Goal: Transaction & Acquisition: Book appointment/travel/reservation

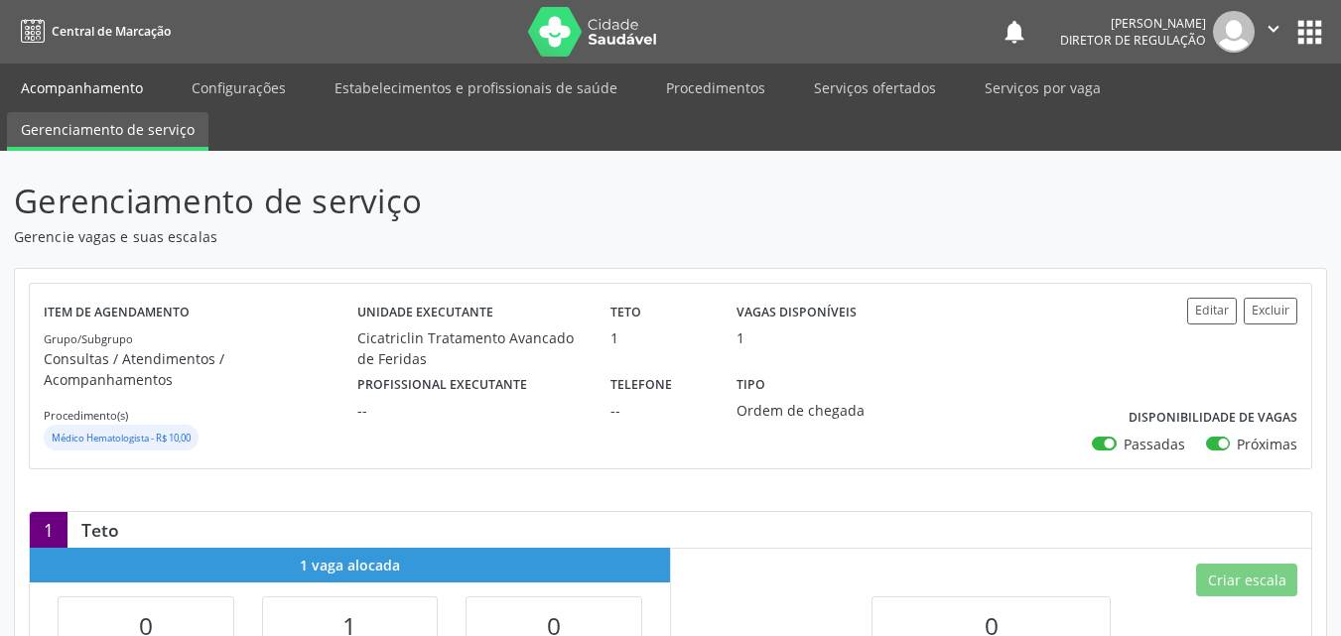
drag, startPoint x: 0, startPoint y: 0, endPoint x: 104, endPoint y: 87, distance: 136.0
click at [104, 87] on link "Acompanhamento" at bounding box center [82, 87] width 150 height 35
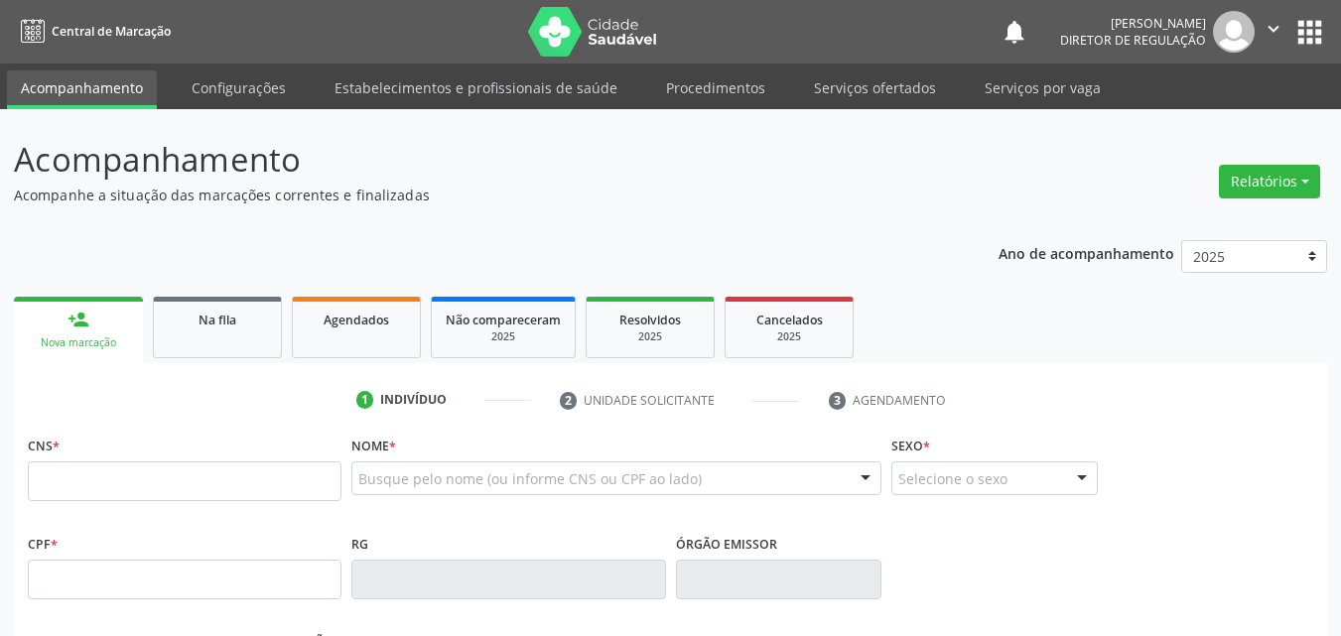
click at [259, 417] on ul "1 Indivíduo 2 Unidade solicitante 3 Agendamento" at bounding box center [671, 400] width 1314 height 33
click at [282, 477] on input "text" at bounding box center [185, 482] width 314 height 40
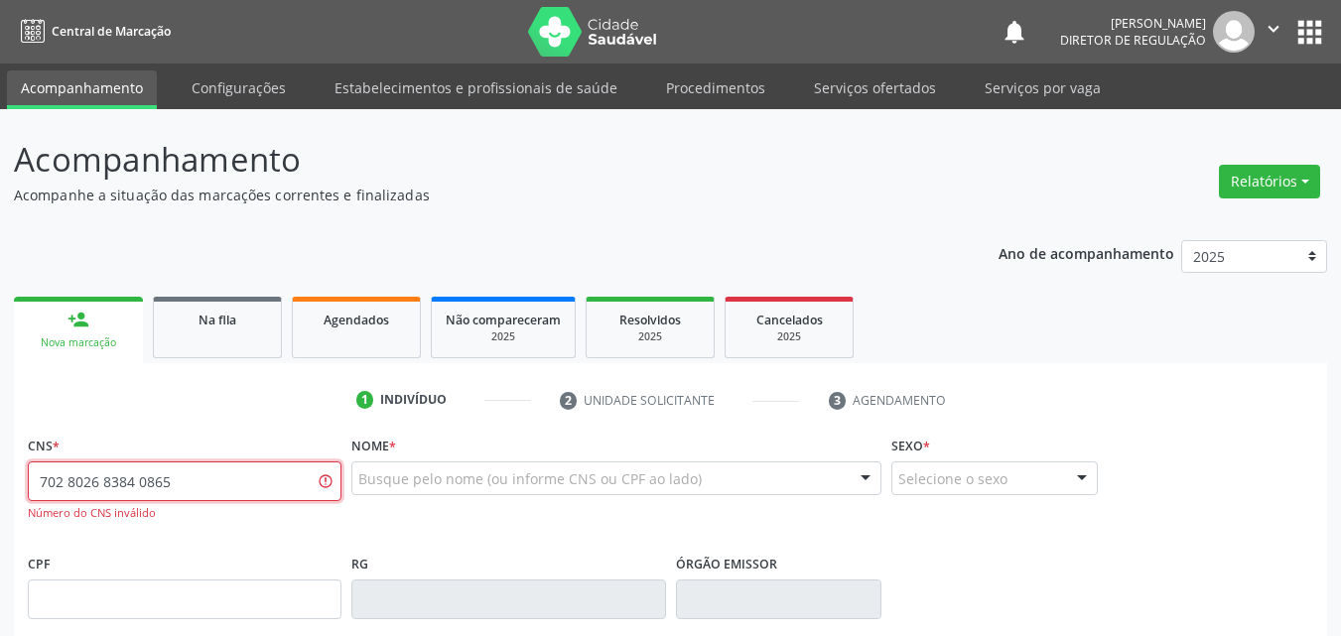
type input "702 8026 8384 0865"
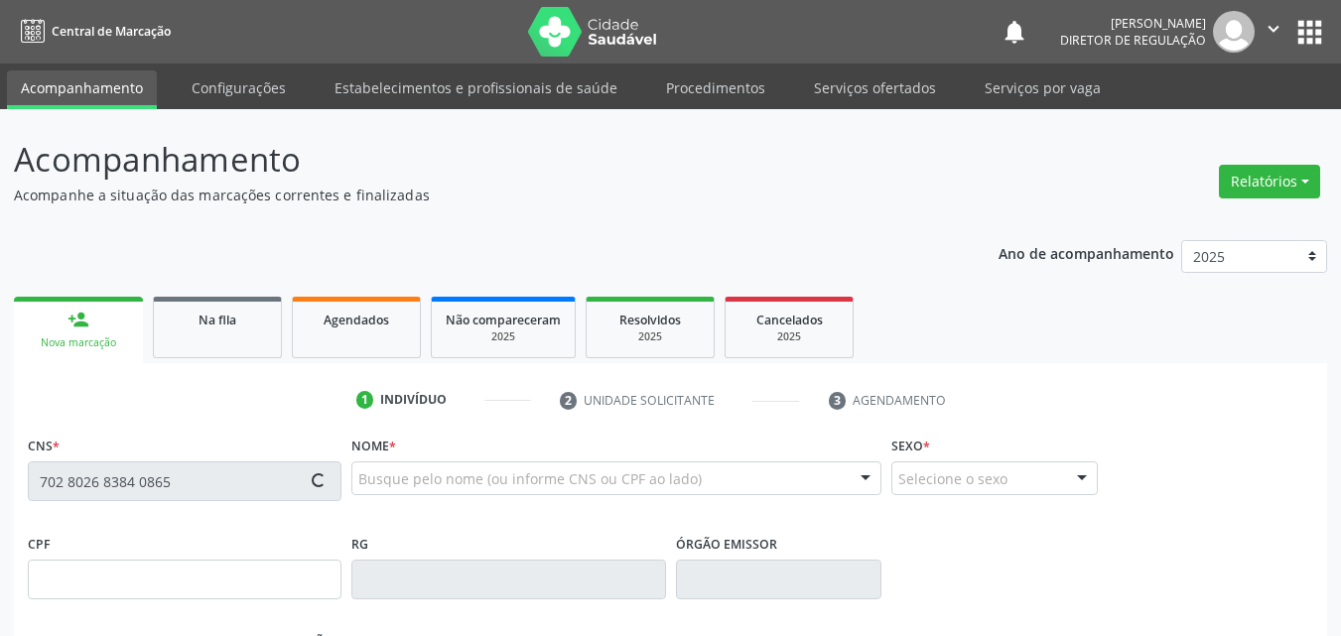
type input "18[DATE]"
type input "S/N"
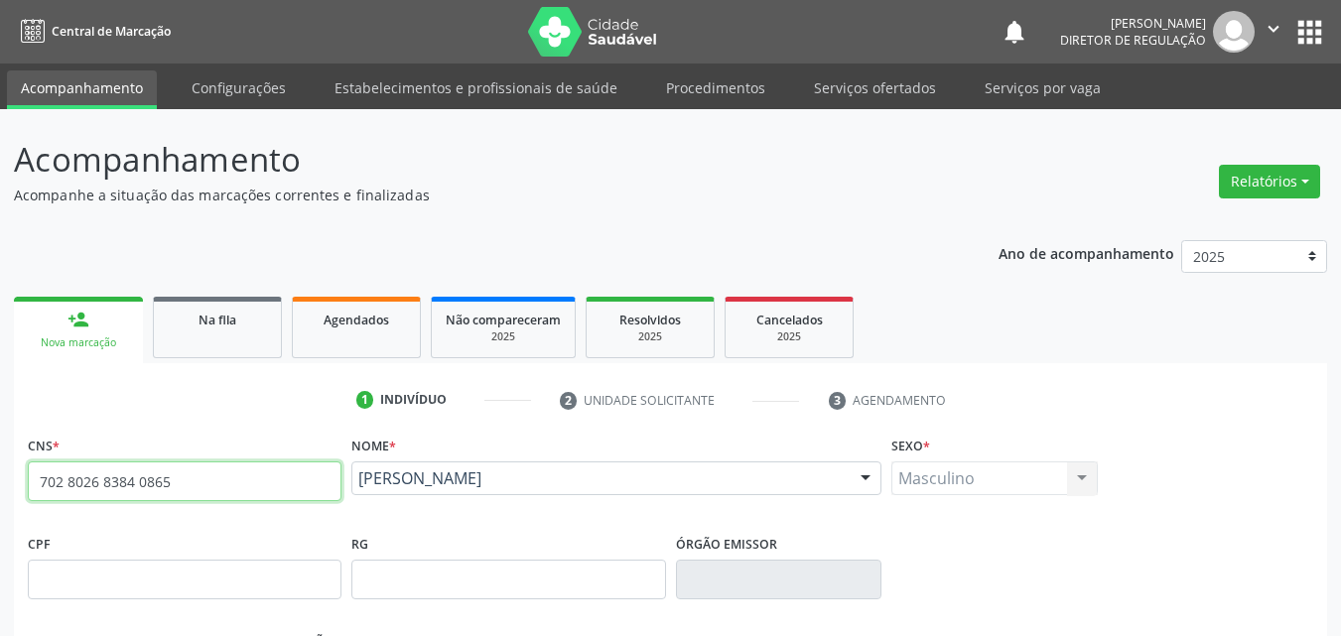
drag, startPoint x: 178, startPoint y: 483, endPoint x: 42, endPoint y: 483, distance: 136.0
click at [42, 483] on input "702 8026 8384 0865" at bounding box center [185, 482] width 314 height 40
type input "707 6012 3832 5994"
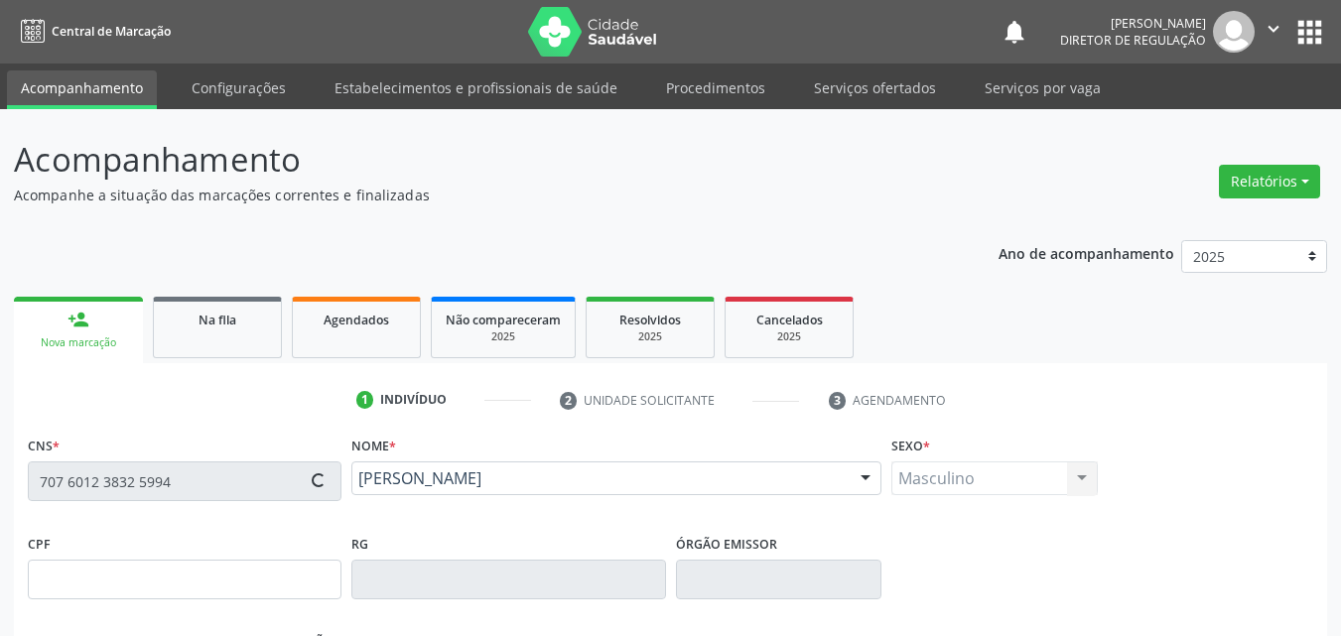
type input "355.965.464-53"
type input "0[DATE]"
type input "[PERSON_NAME]"
type input "[PHONE_NUMBER]"
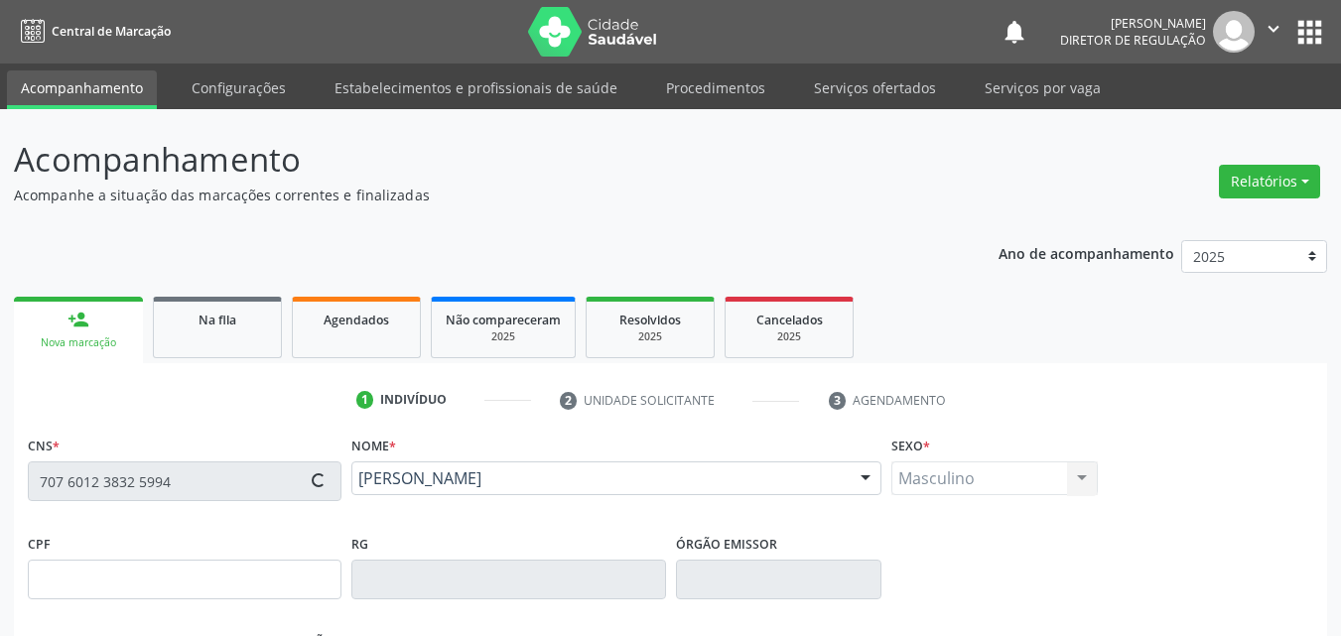
type input "038.557.178-00"
type input "6"
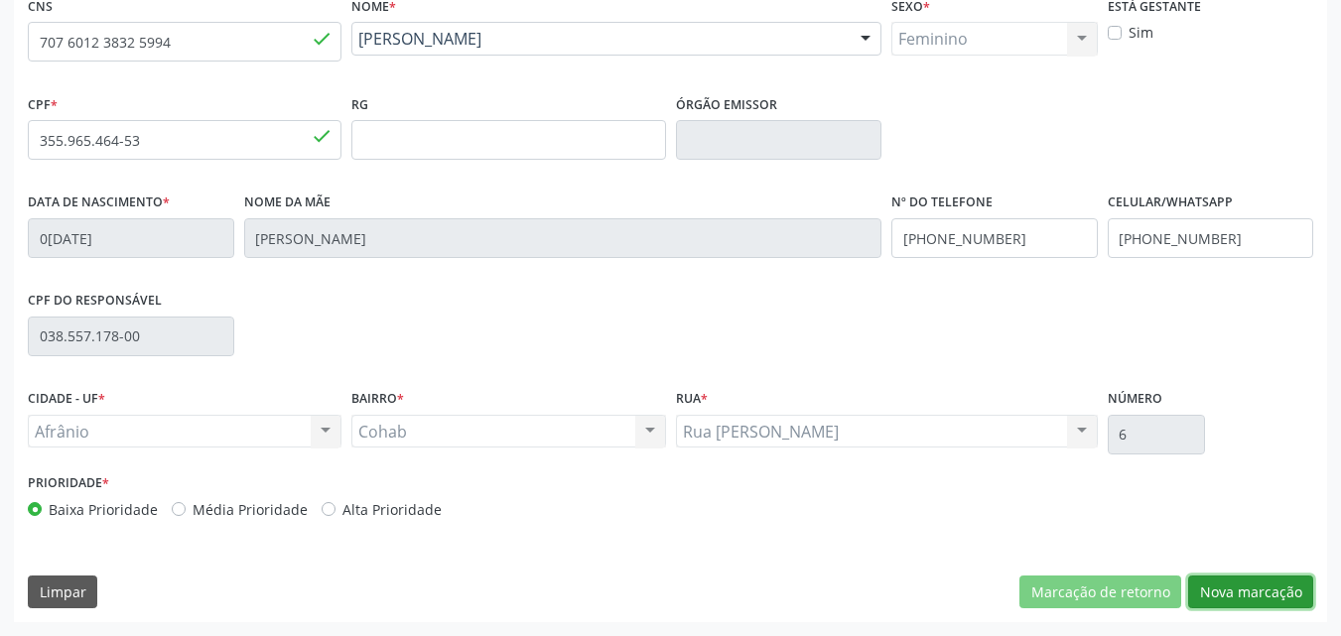
click at [1233, 588] on button "Nova marcação" at bounding box center [1251, 593] width 125 height 34
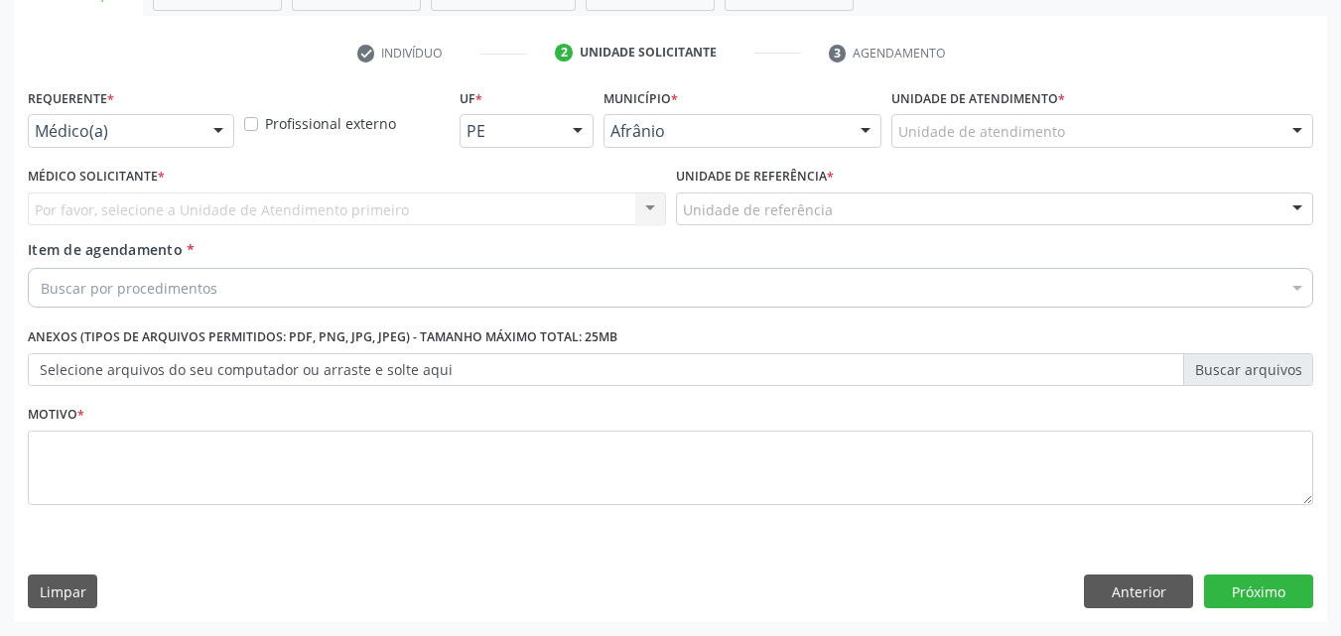
scroll to position [348, 0]
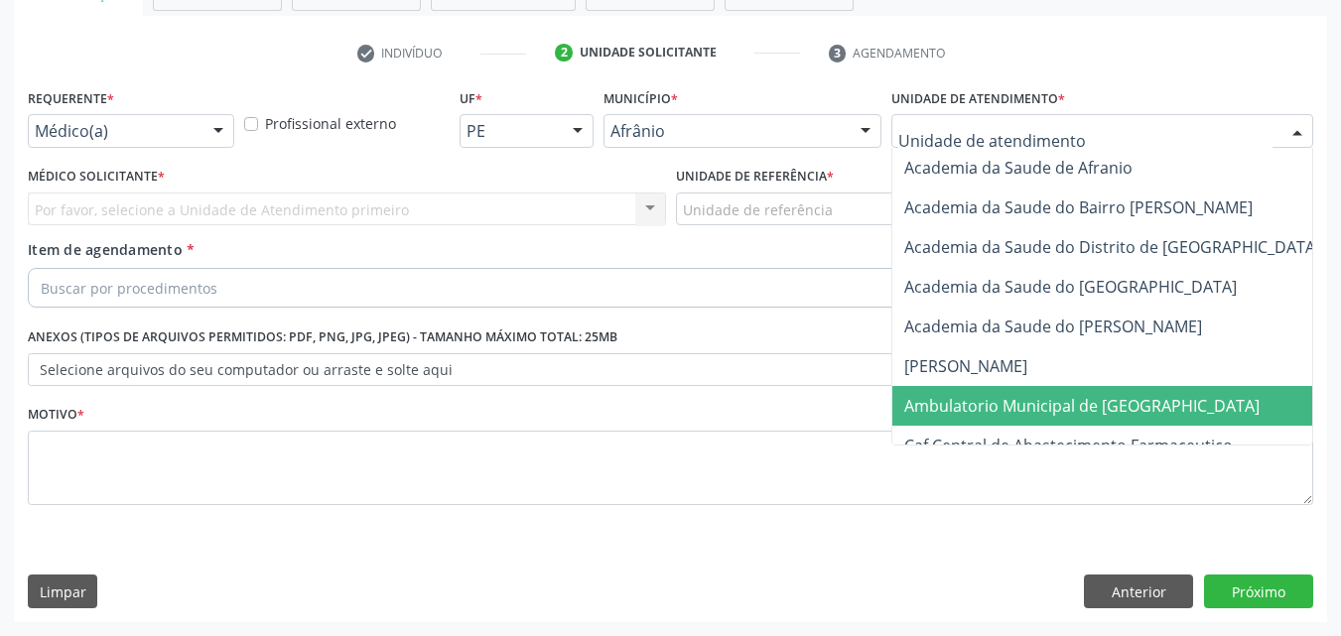
drag, startPoint x: 1030, startPoint y: 407, endPoint x: 855, endPoint y: 341, distance: 187.0
click at [1030, 408] on span "Ambulatorio Municipal de [GEOGRAPHIC_DATA]" at bounding box center [1082, 406] width 355 height 22
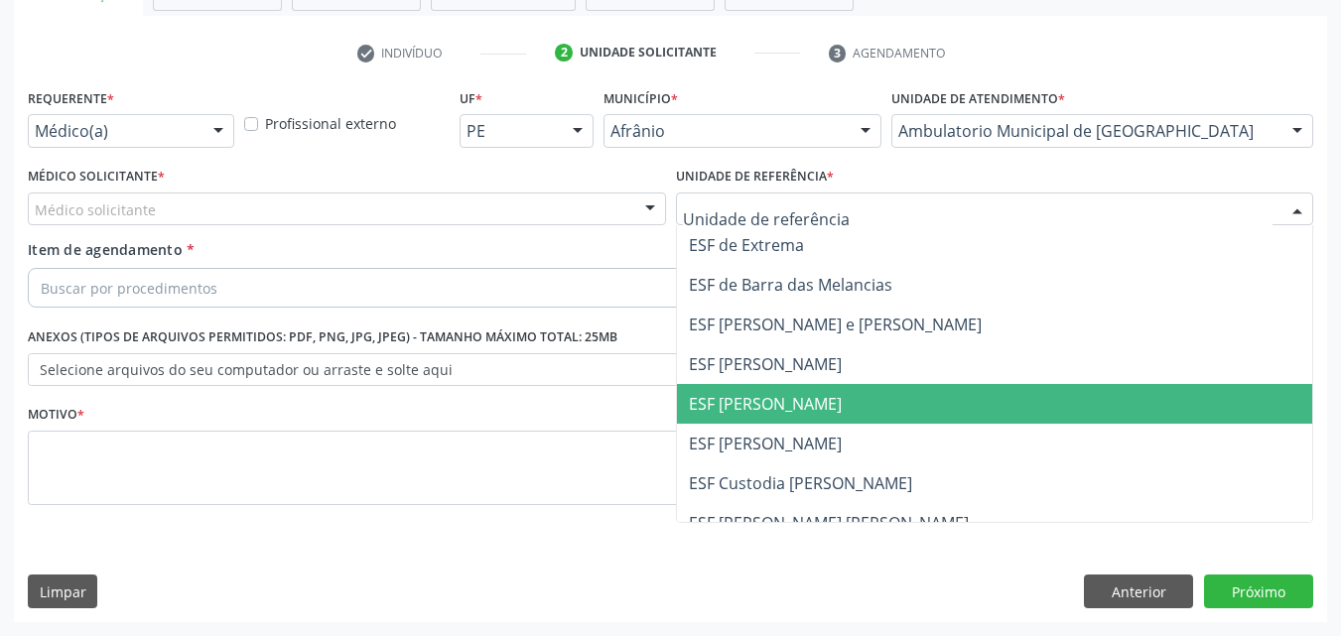
click at [765, 404] on span "ESF [PERSON_NAME]" at bounding box center [765, 404] width 153 height 22
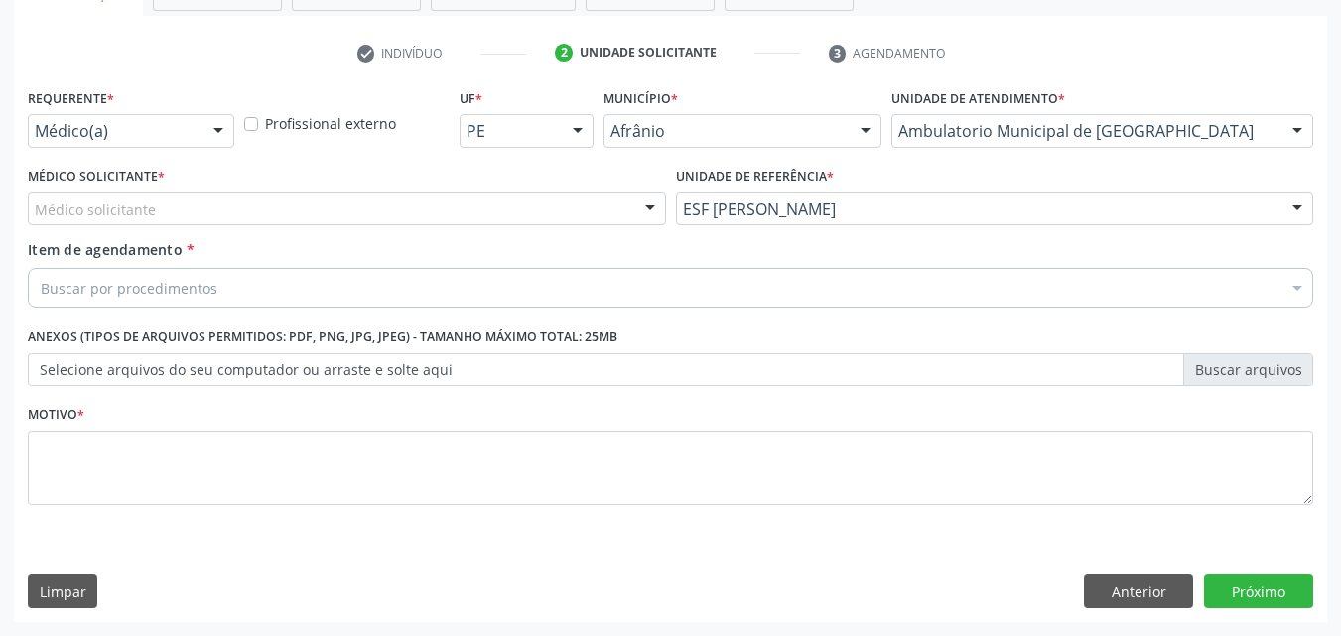
click at [205, 198] on div "Médico solicitante" at bounding box center [347, 210] width 638 height 34
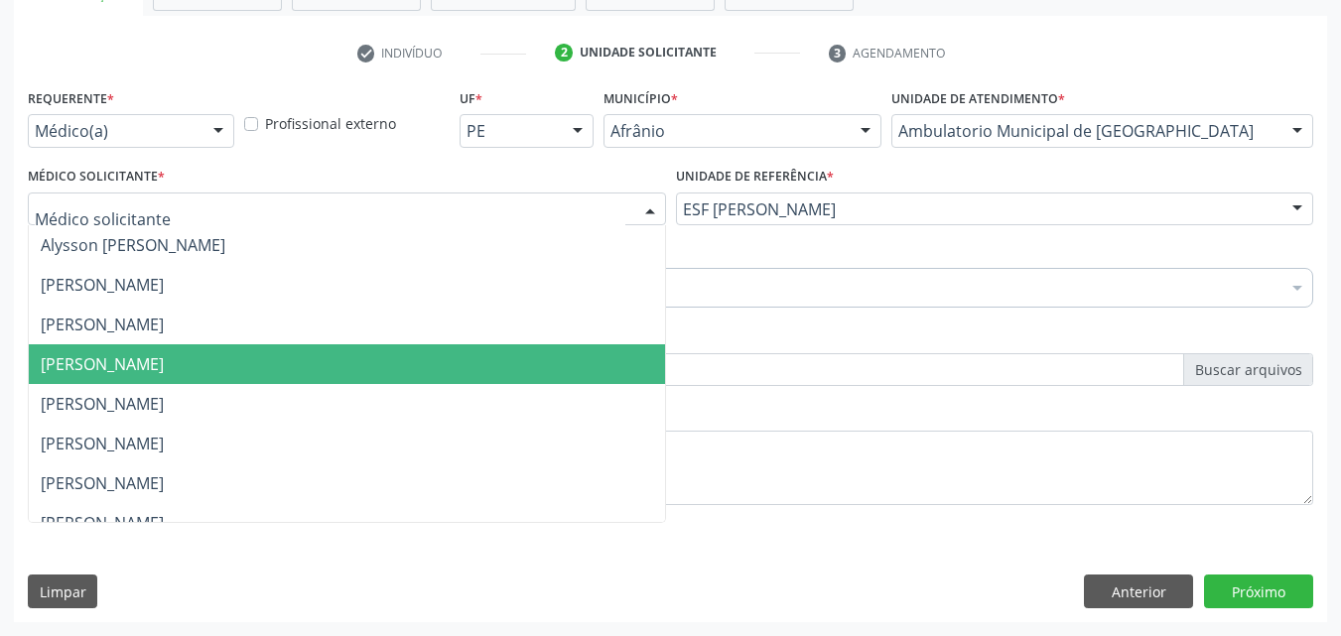
click at [164, 367] on span "[PERSON_NAME]" at bounding box center [102, 364] width 123 height 22
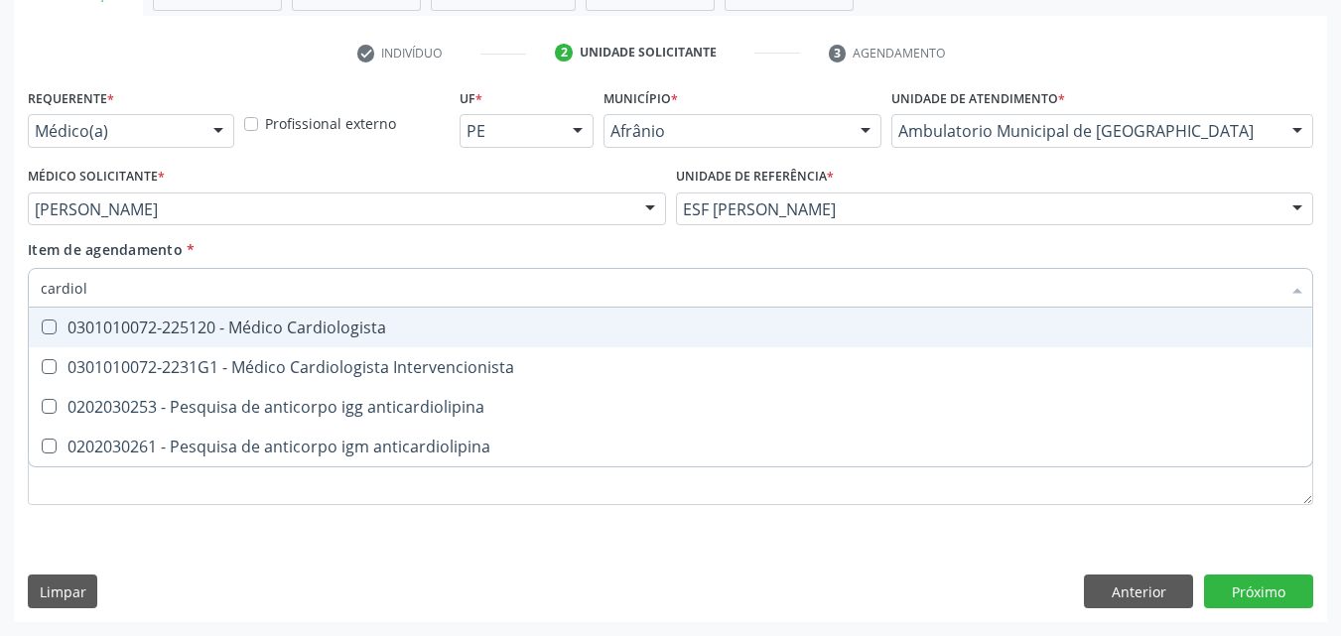
type input "cardiolo"
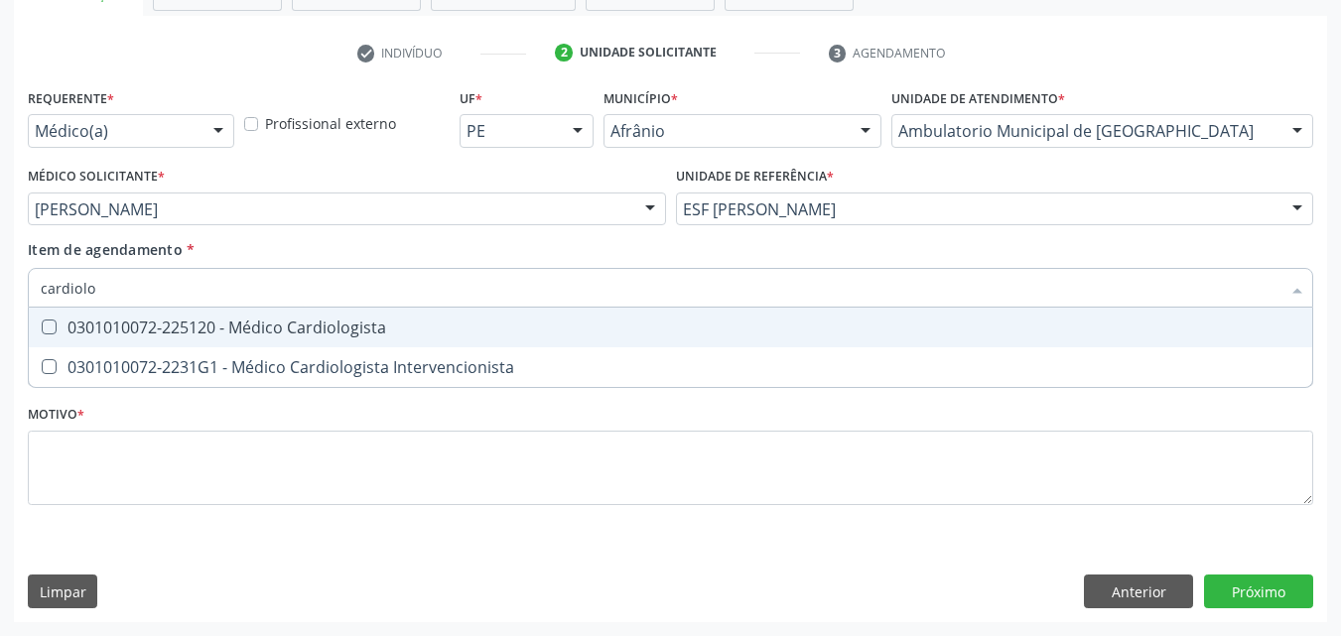
click at [187, 333] on div "0301010072-225120 - Médico Cardiologista" at bounding box center [671, 328] width 1260 height 16
checkbox Cardiologista "true"
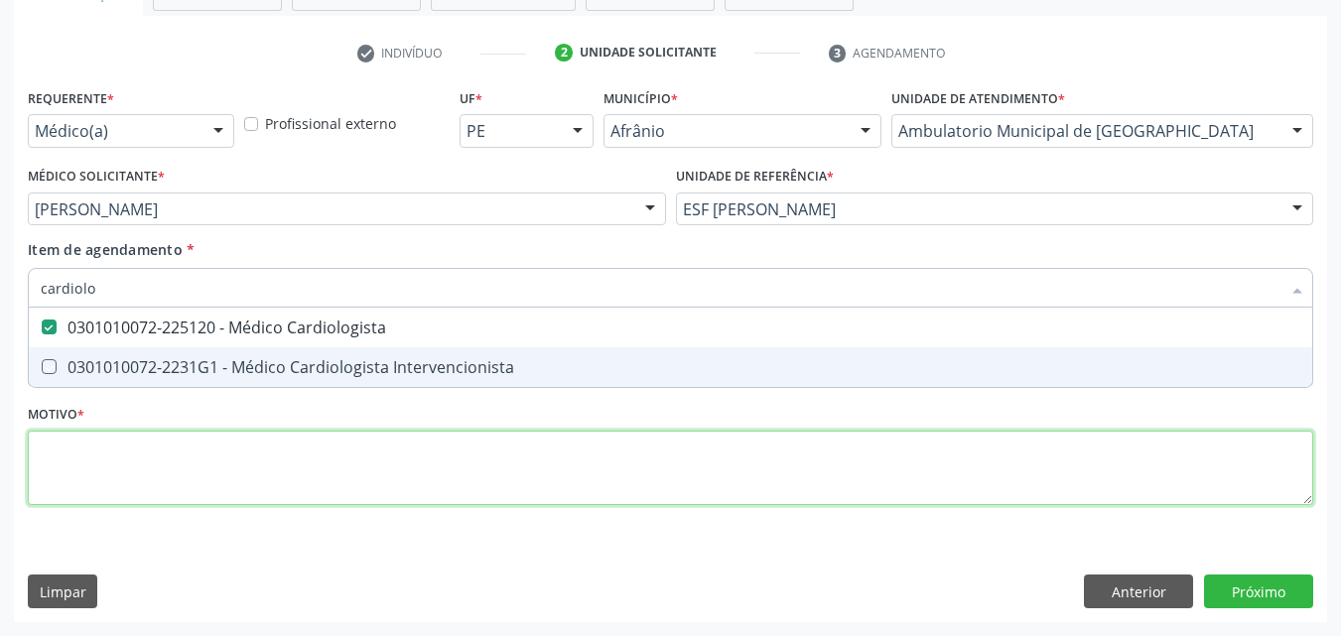
click at [192, 455] on div "Requerente * Médico(a) Médico(a) Enfermeiro(a) Paciente Nenhum resultado encont…" at bounding box center [671, 308] width 1286 height 450
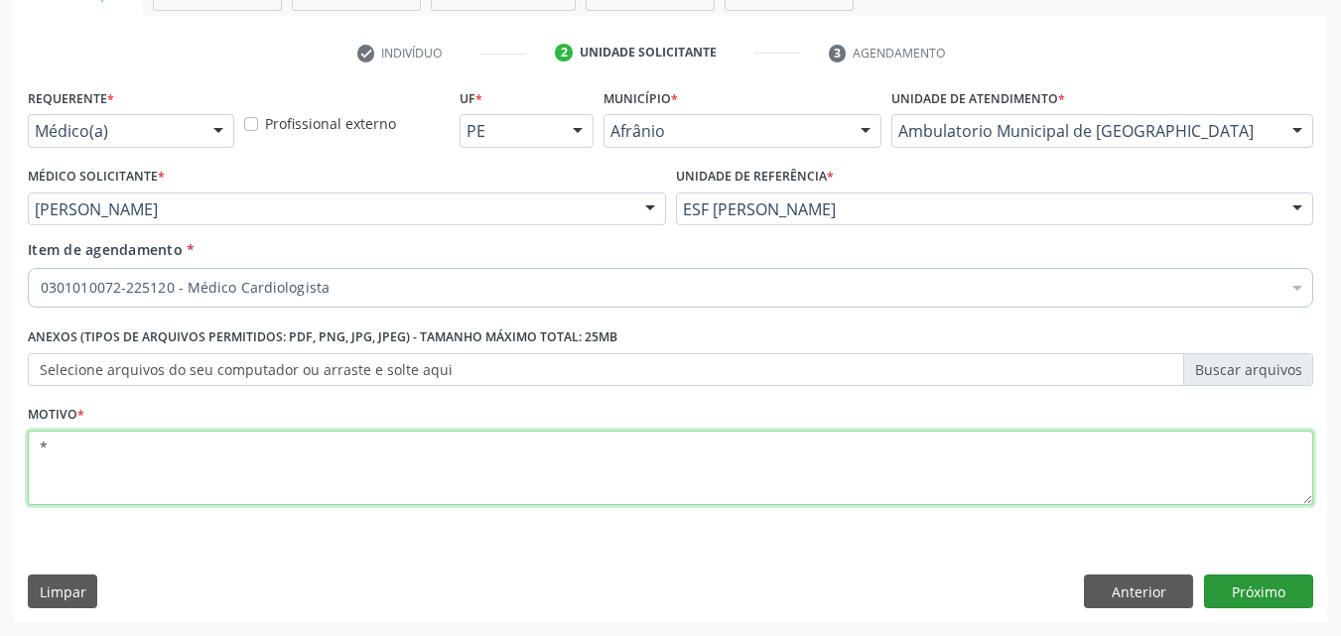
type textarea "*"
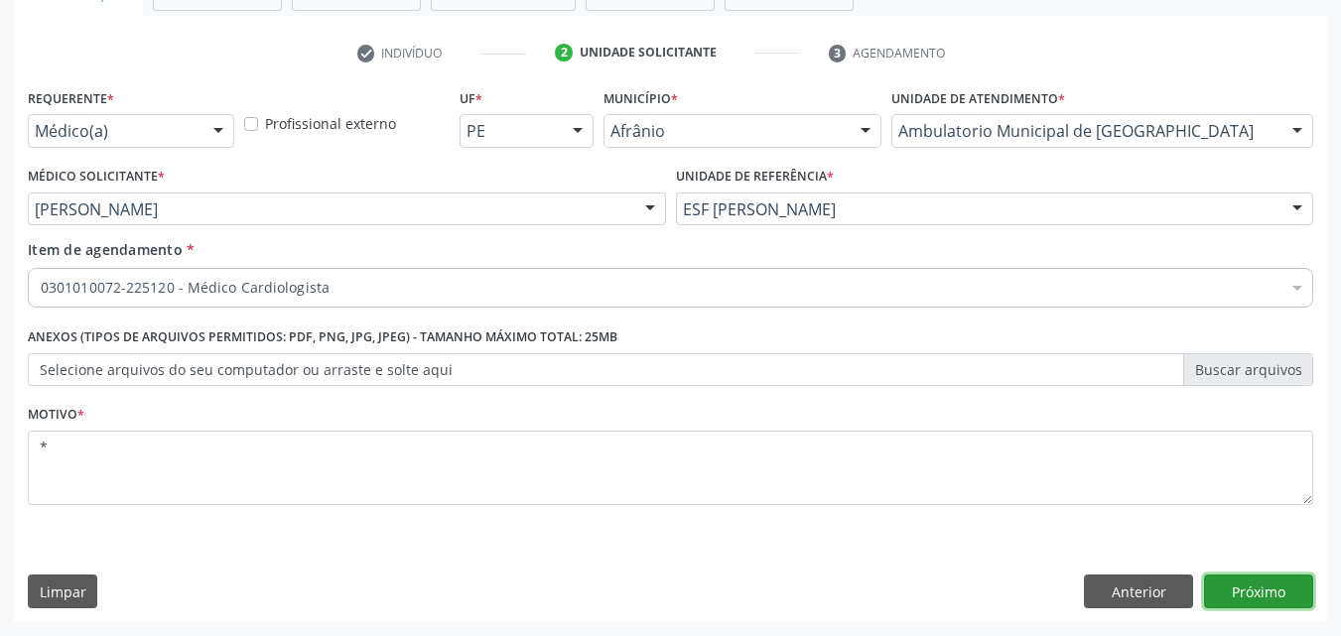
click at [1254, 592] on button "Próximo" at bounding box center [1258, 592] width 109 height 34
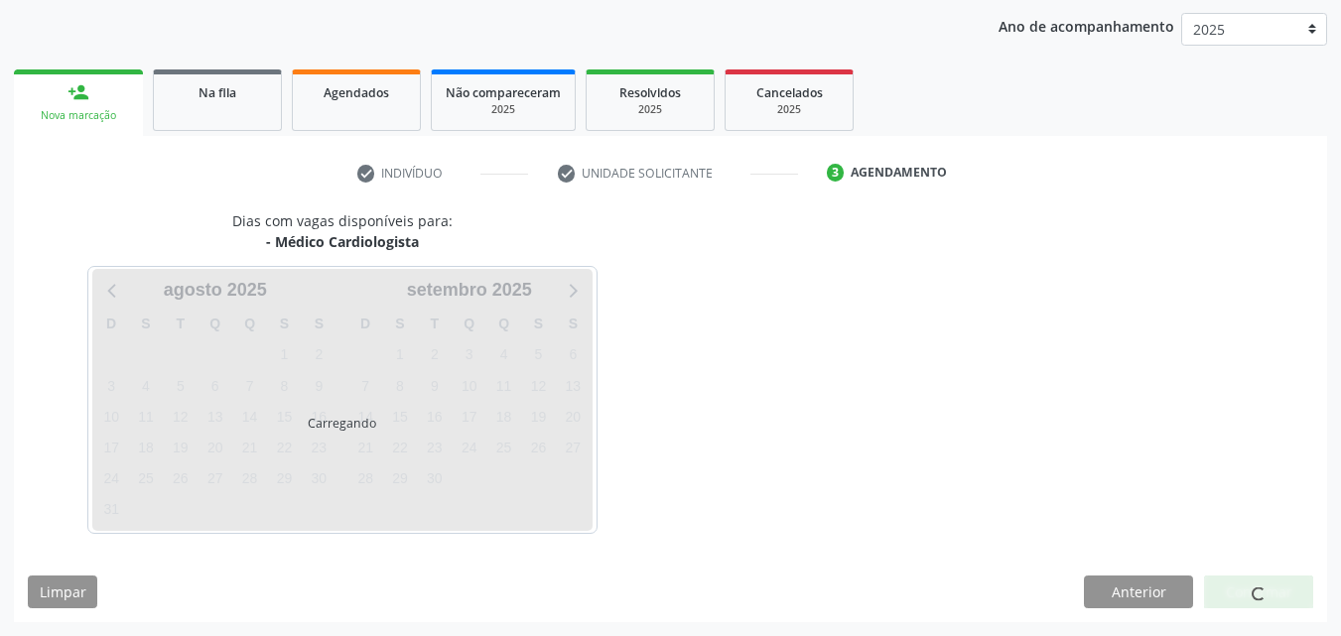
scroll to position [227, 0]
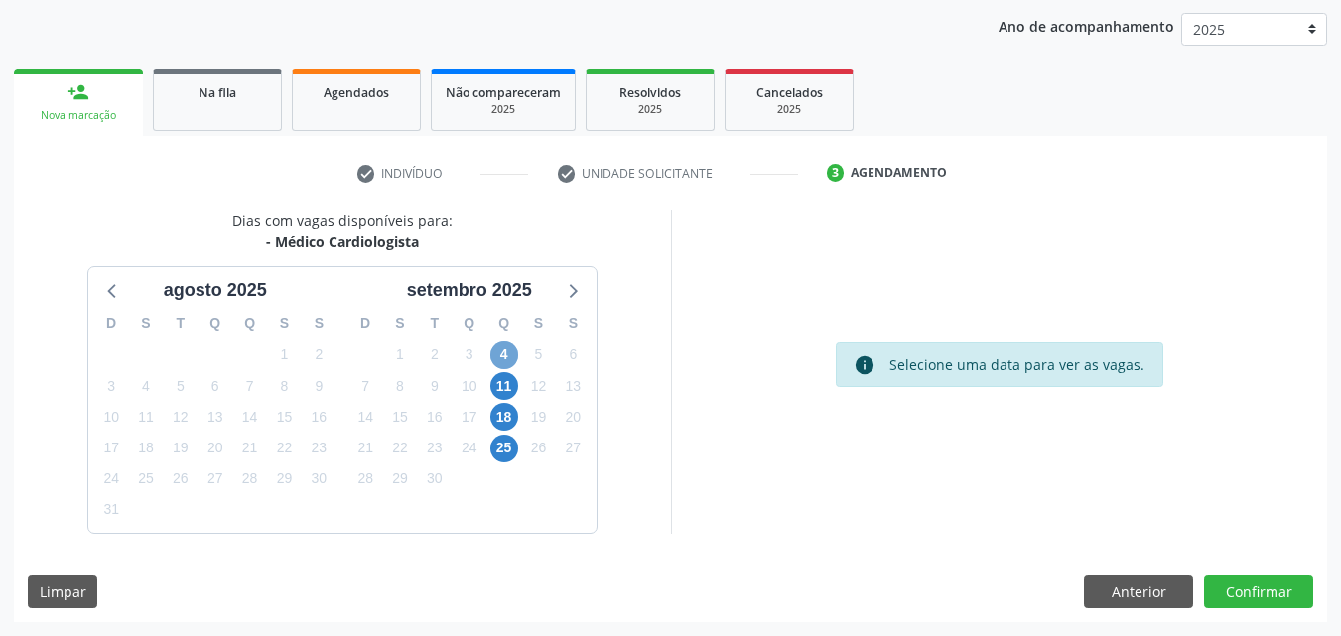
click at [511, 353] on span "4" at bounding box center [505, 356] width 28 height 28
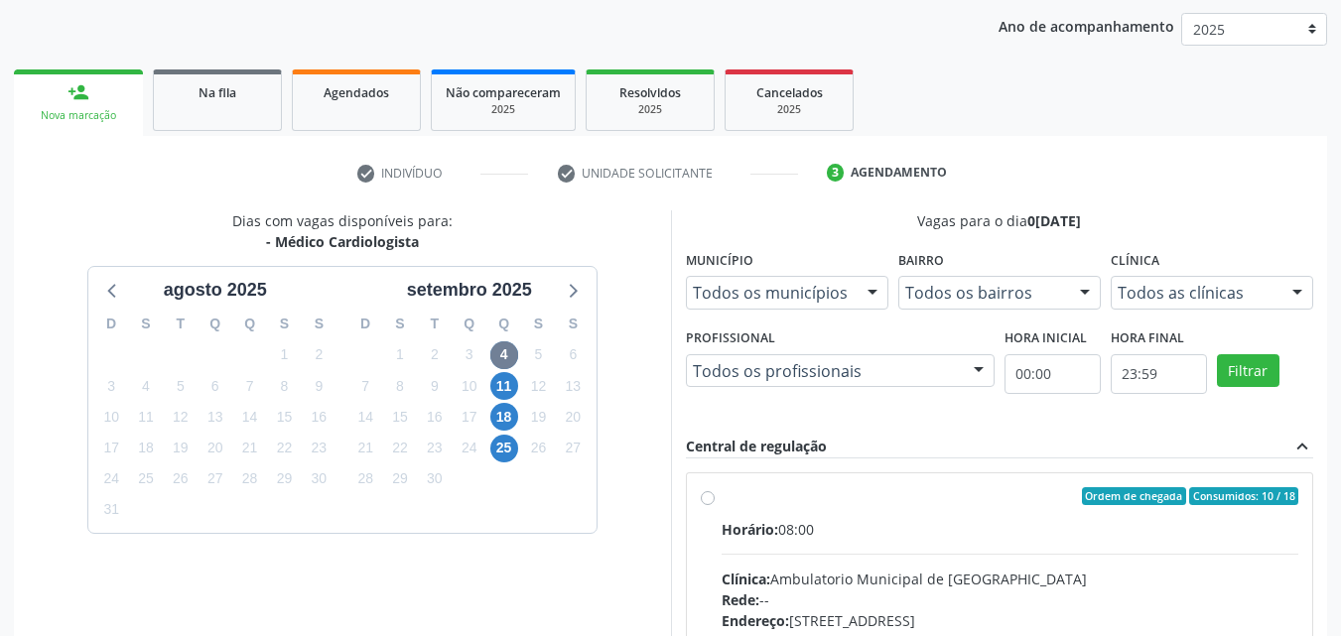
click at [863, 514] on label "Ordem de chegada Consumidos: 10 / 18 Horário: 08:00 Clínica: Ambulatorio Munici…" at bounding box center [1011, 640] width 578 height 305
click at [715, 505] on input "Ordem de chegada Consumidos: 10 / 18 Horário: 08:00 Clínica: Ambulatorio Munici…" at bounding box center [708, 497] width 14 height 18
radio input "true"
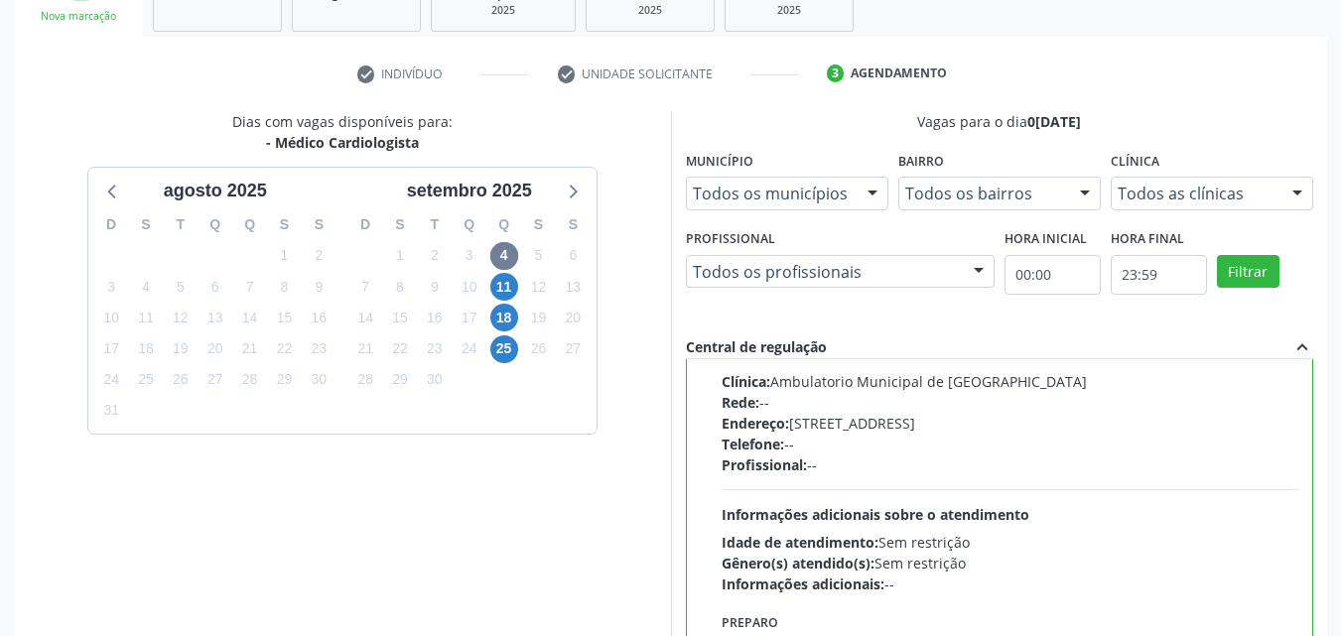
scroll to position [550, 0]
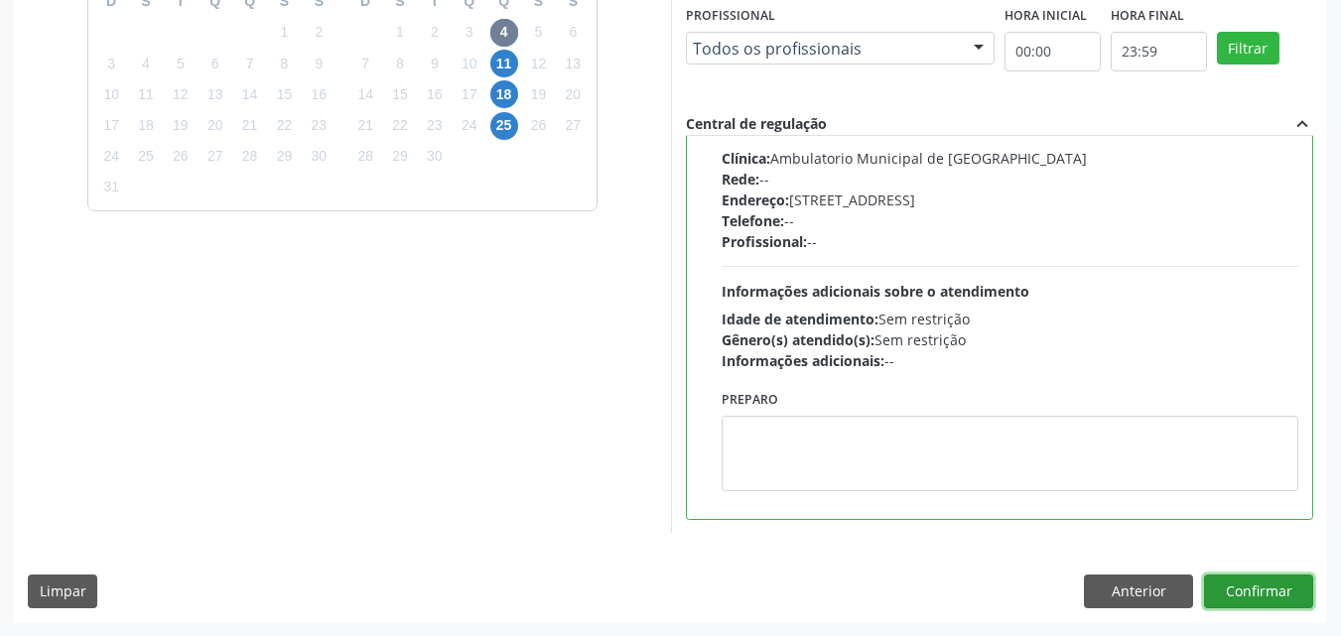
click at [1261, 597] on button "Confirmar" at bounding box center [1258, 592] width 109 height 34
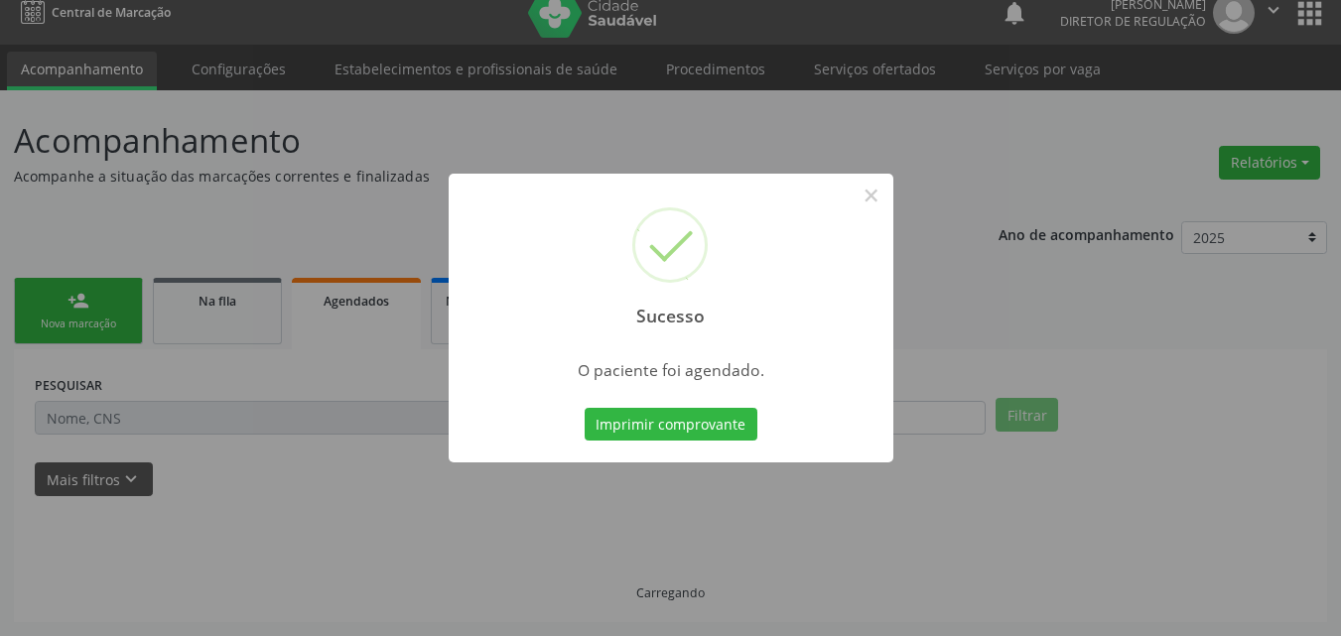
scroll to position [19, 0]
click at [679, 416] on button "Imprimir comprovante" at bounding box center [671, 425] width 173 height 34
